Goal: Download file/media

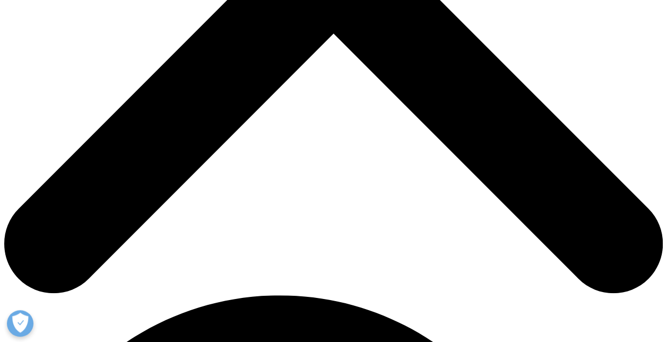
scroll to position [478, 0]
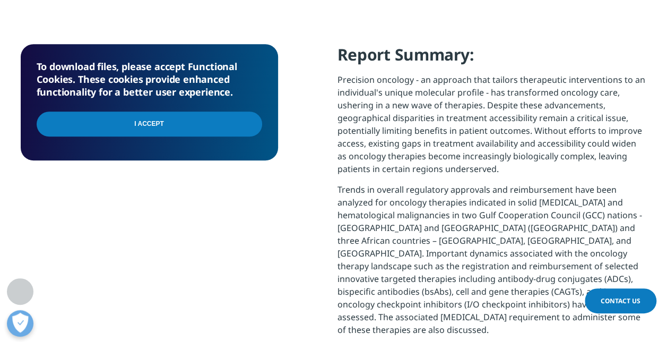
click at [185, 124] on input "I Accept" at bounding box center [150, 123] width 226 height 25
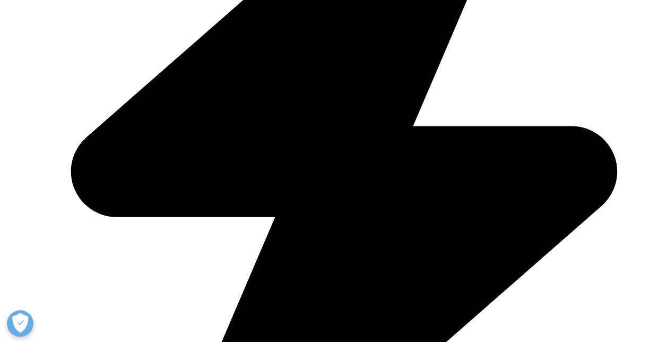
scroll to position [1041, 626]
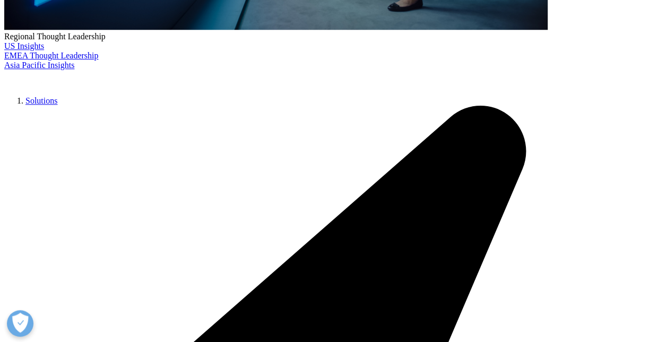
type input "Gustavo"
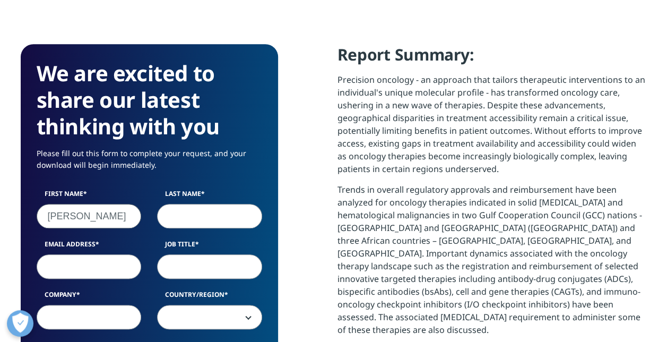
type input "Mayrink"
type input "gustavomayrink@drreddys.com"
type input "Dr. Reddy's"
select select "[GEOGRAPHIC_DATA]"
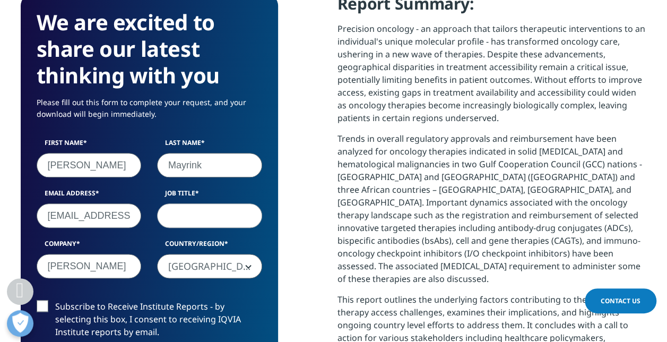
scroll to position [637, 0]
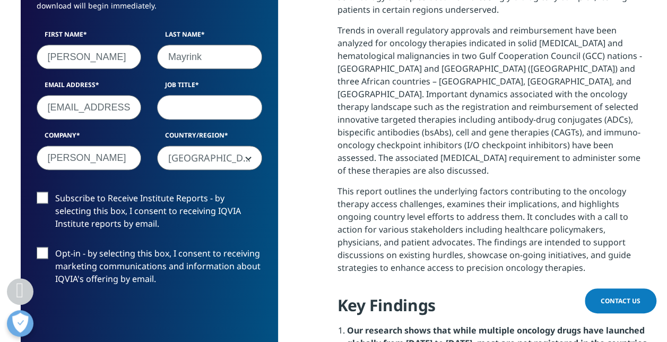
click at [188, 106] on input "Job Title" at bounding box center [209, 107] width 105 height 24
type input "Vice President - Latam API Sales"
click at [45, 195] on label "Subscribe to Receive Institute Reports - by selecting this box, I consent to re…" at bounding box center [150, 214] width 226 height 44
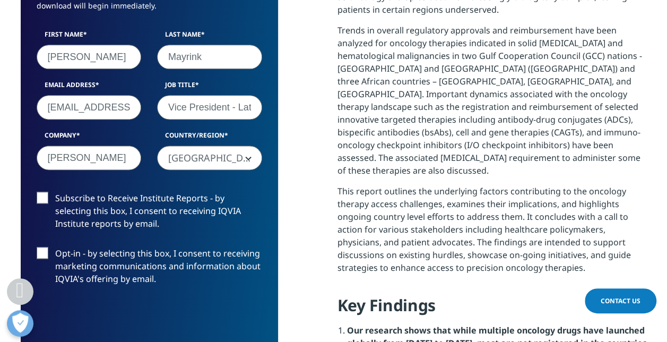
click at [55, 192] on input "Subscribe to Receive Institute Reports - by selecting this box, I consent to re…" at bounding box center [55, 192] width 0 height 0
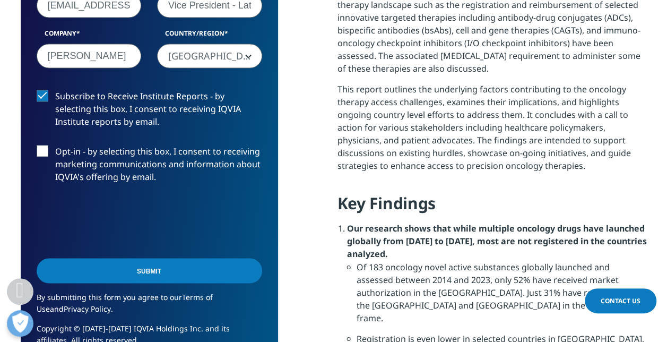
scroll to position [743, 0]
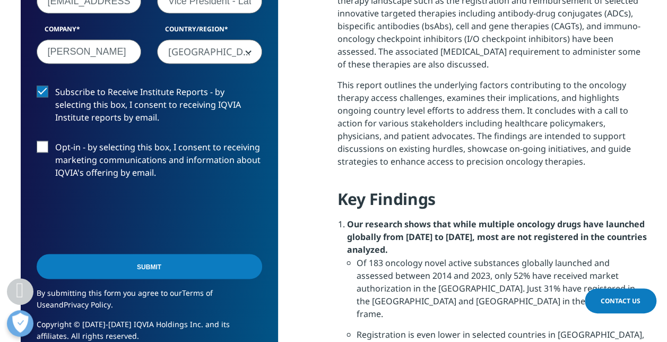
click at [39, 148] on label "Opt-in - by selecting this box, I consent to receiving marketing communications…" at bounding box center [150, 163] width 226 height 44
click at [55, 141] on input "Opt-in - by selecting this box, I consent to receiving marketing communications…" at bounding box center [55, 141] width 0 height 0
click at [39, 148] on label "Opt-in - by selecting this box, I consent to receiving marketing communications…" at bounding box center [150, 163] width 226 height 44
click at [55, 141] on input "Opt-in - by selecting this box, I consent to receiving marketing communications…" at bounding box center [55, 141] width 0 height 0
click at [46, 150] on label "Opt-in - by selecting this box, I consent to receiving marketing communications…" at bounding box center [150, 163] width 226 height 44
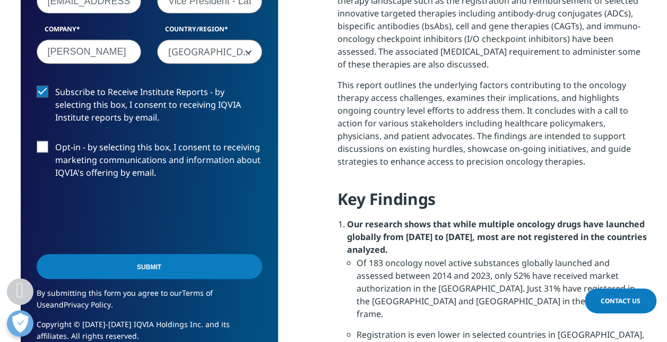
click at [55, 141] on input "Opt-in - by selecting this box, I consent to receiving marketing communications…" at bounding box center [55, 141] width 0 height 0
click at [42, 150] on label "Opt-in - by selecting this box, I consent to receiving marketing communications…" at bounding box center [150, 163] width 226 height 44
click at [55, 141] on input "Opt-in - by selecting this box, I consent to receiving marketing communications…" at bounding box center [55, 141] width 0 height 0
click at [162, 265] on input "Submit" at bounding box center [150, 266] width 226 height 25
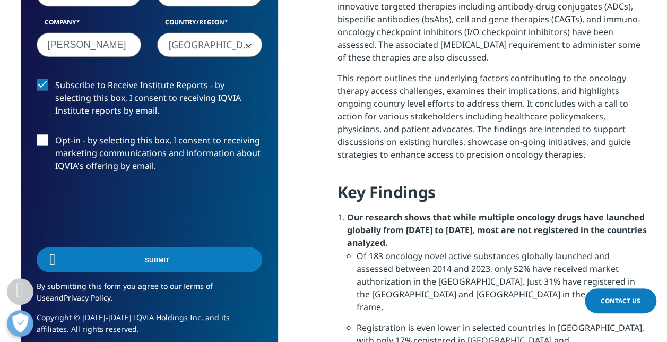
scroll to position [78, 257]
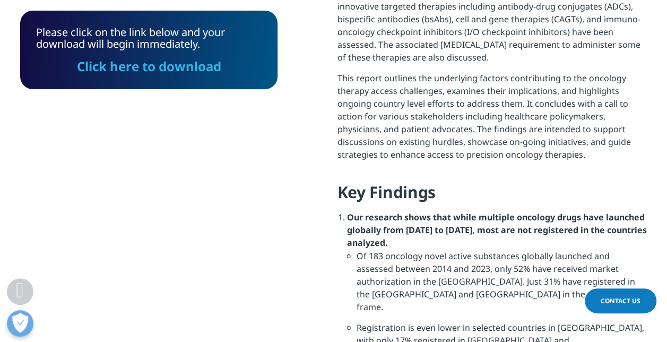
drag, startPoint x: 149, startPoint y: 70, endPoint x: 138, endPoint y: 114, distance: 44.7
click at [149, 70] on link "Click here to download" at bounding box center [149, 66] width 144 height 18
